Goal: Task Accomplishment & Management: Manage account settings

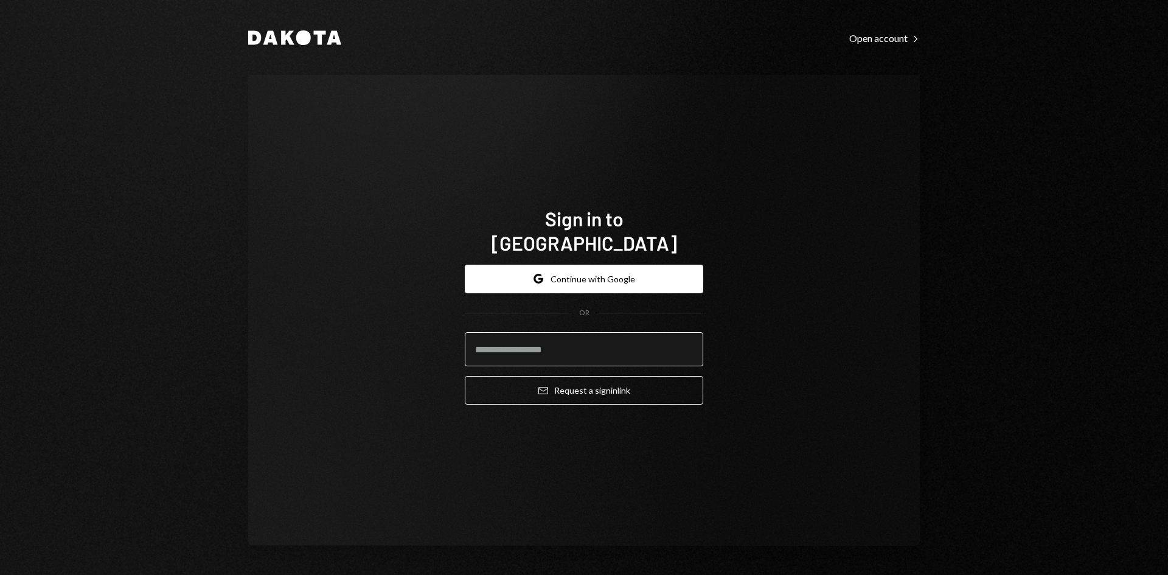
click at [568, 333] on input "email" at bounding box center [584, 349] width 238 height 34
click at [0, 574] on com-1password-button at bounding box center [0, 575] width 0 height 0
click at [555, 334] on input "email" at bounding box center [584, 349] width 238 height 34
type input "**********"
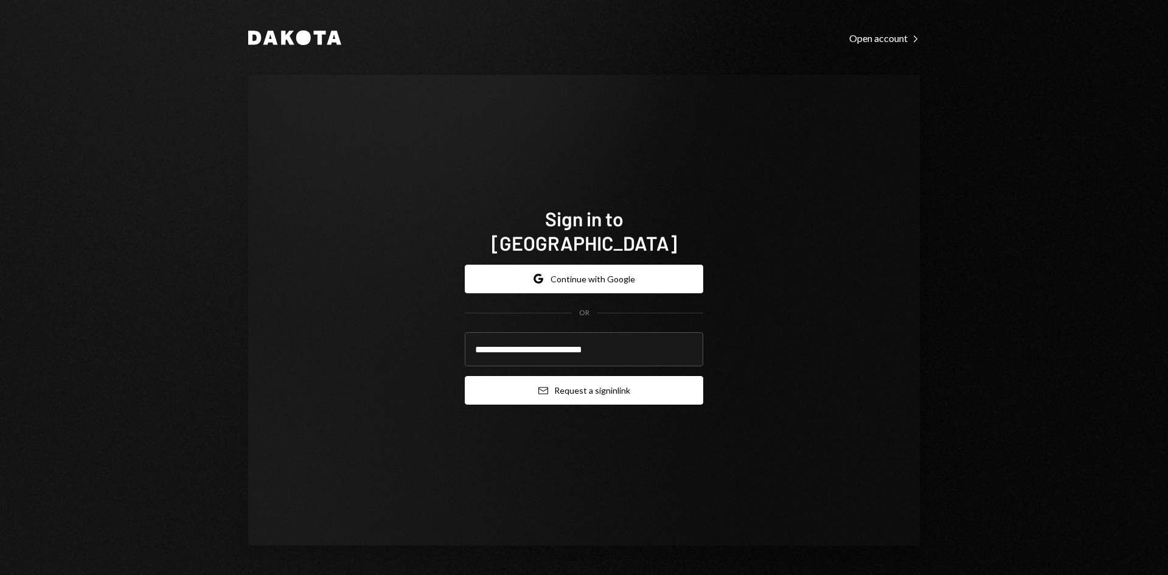
click at [589, 379] on button "Email Request a sign in link" at bounding box center [584, 390] width 238 height 29
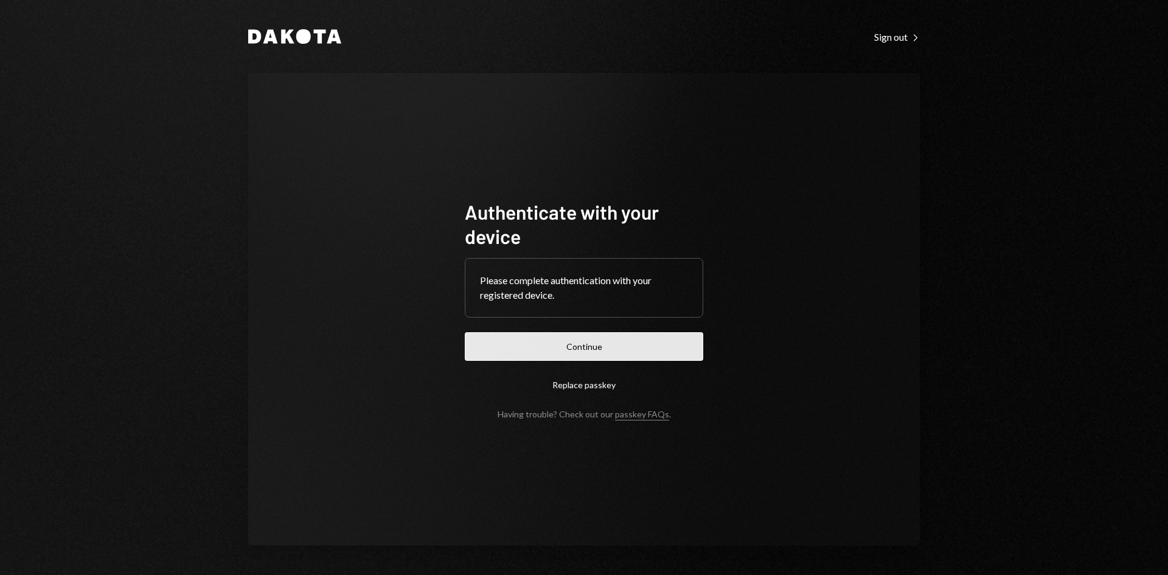
click at [544, 342] on button "Continue" at bounding box center [584, 346] width 238 height 29
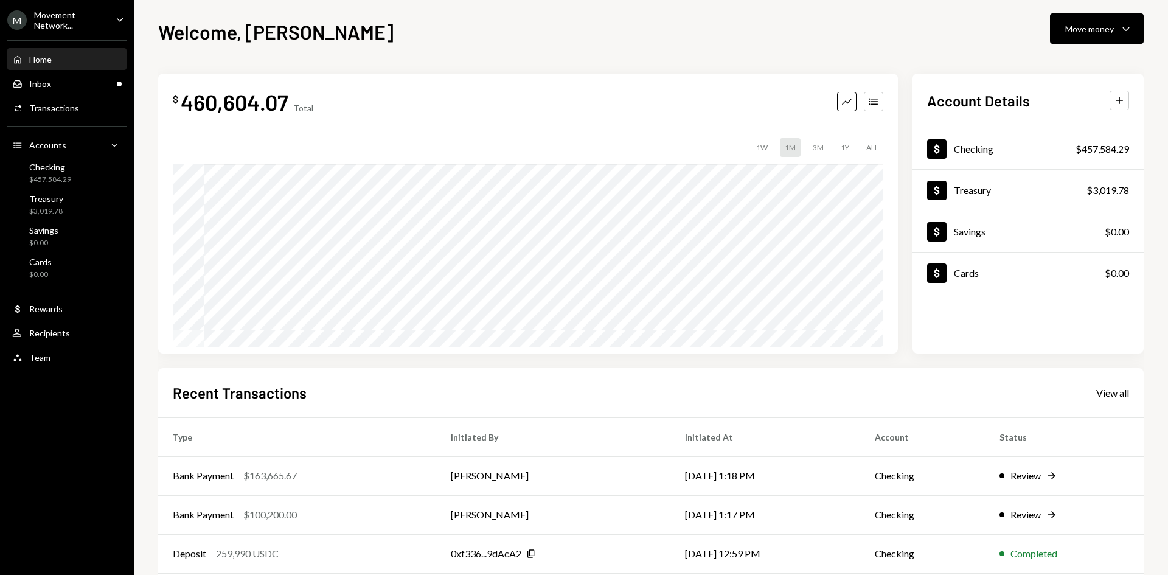
click at [111, 24] on div "M Movement Network... Caret Down" at bounding box center [67, 20] width 134 height 21
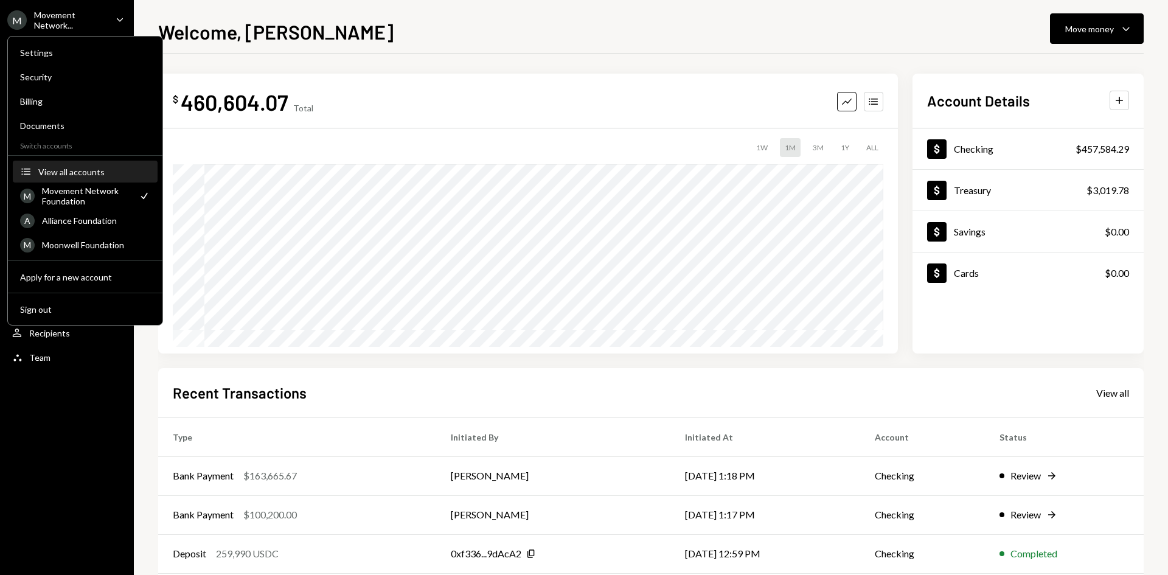
click at [86, 177] on button "Accounts View all accounts" at bounding box center [85, 172] width 145 height 22
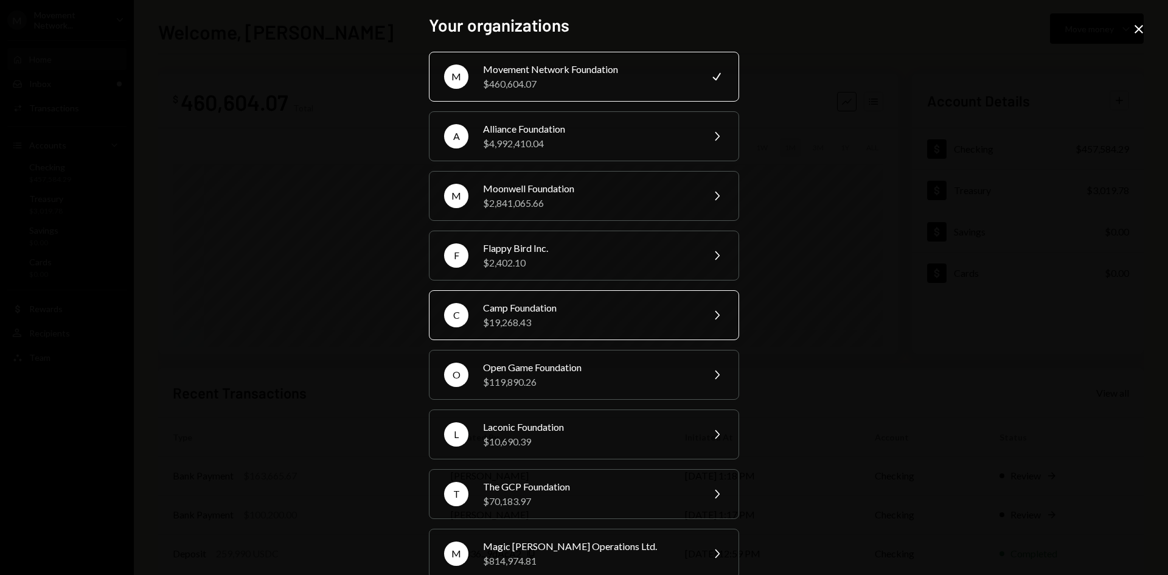
click at [592, 327] on div "$19,268.43" at bounding box center [589, 322] width 212 height 15
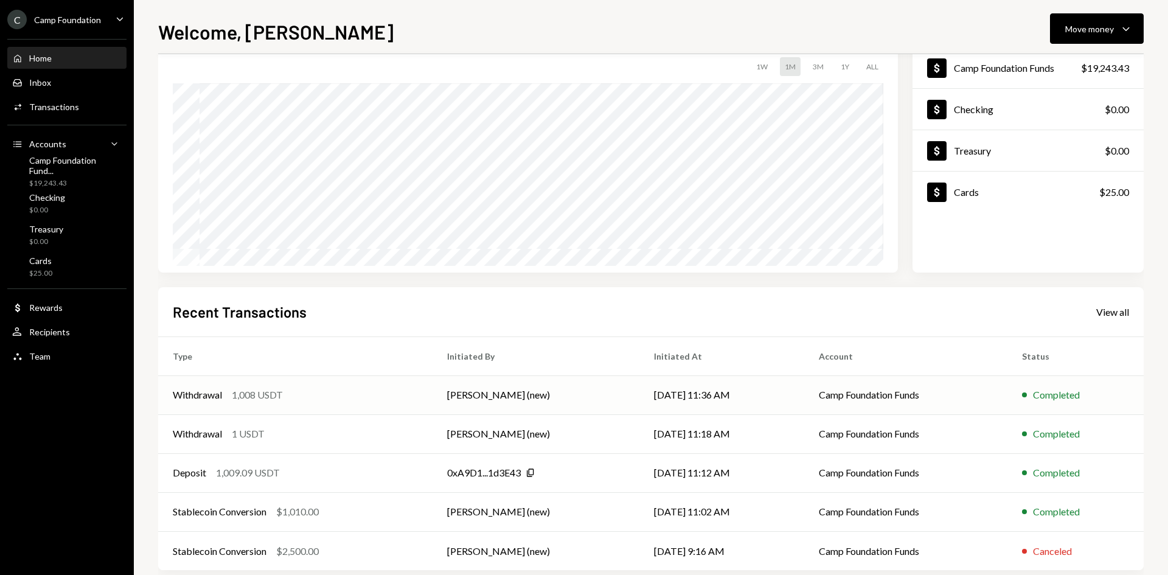
scroll to position [100, 0]
